Goal: Register for event/course

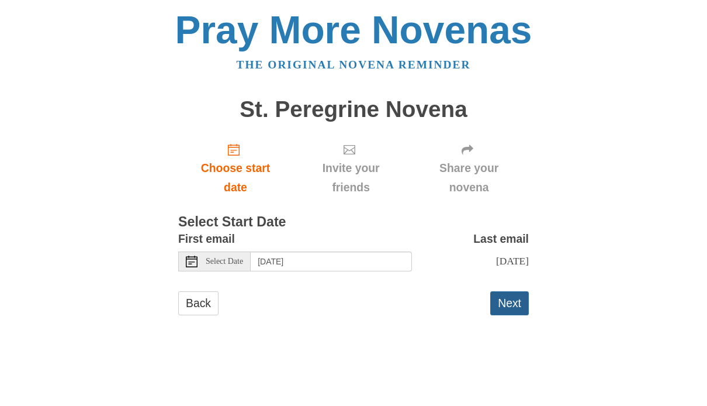
click at [514, 300] on button "Next" at bounding box center [509, 303] width 39 height 24
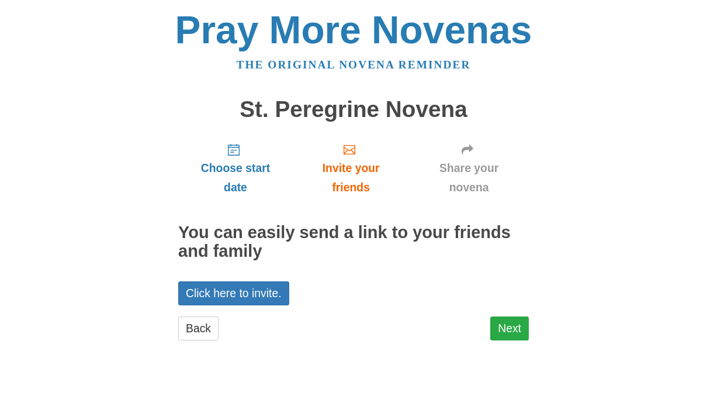
click at [517, 319] on link "Next" at bounding box center [509, 328] width 39 height 24
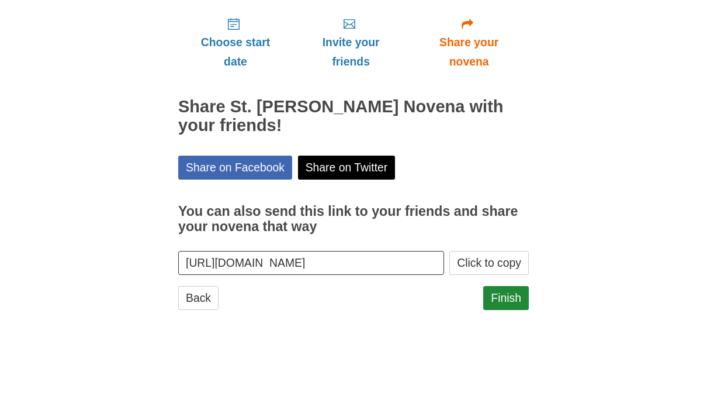
scroll to position [36, 0]
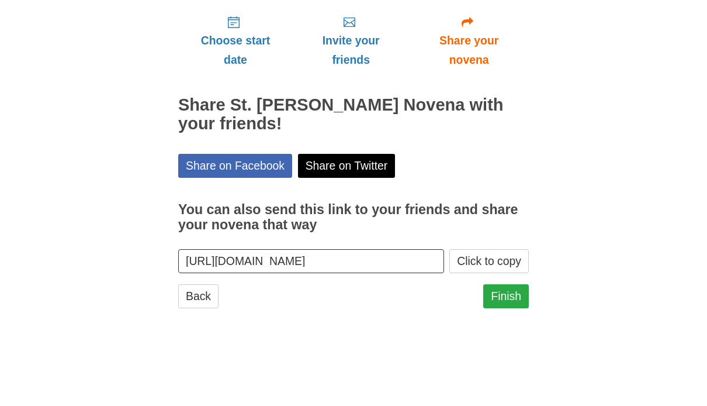
click at [500, 375] on link "Finish" at bounding box center [506, 387] width 46 height 24
